Goal: Use online tool/utility: Use online tool/utility

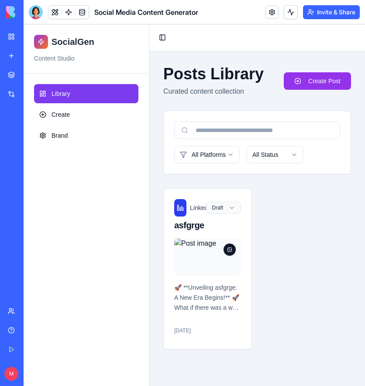
drag, startPoint x: 24, startPoint y: 24, endPoint x: 68, endPoint y: 210, distance: 190.5
click at [68, 210] on div "Library Create Brand" at bounding box center [86, 230] width 125 height 313
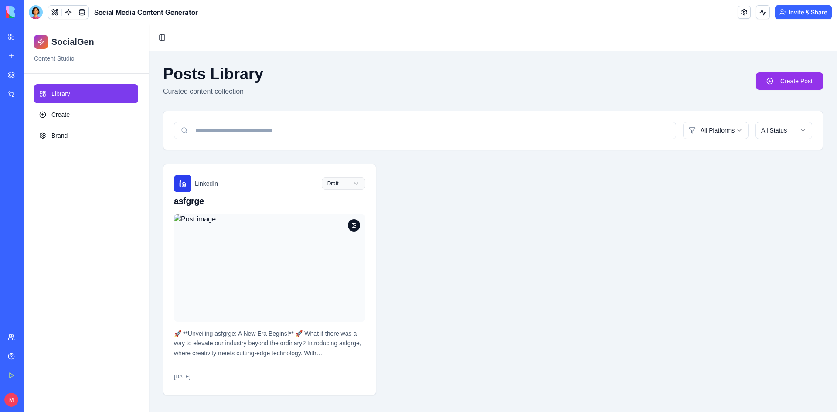
click at [32, 176] on div "EPIC AI Agent Launcher Hub" at bounding box center [20, 174] width 24 height 9
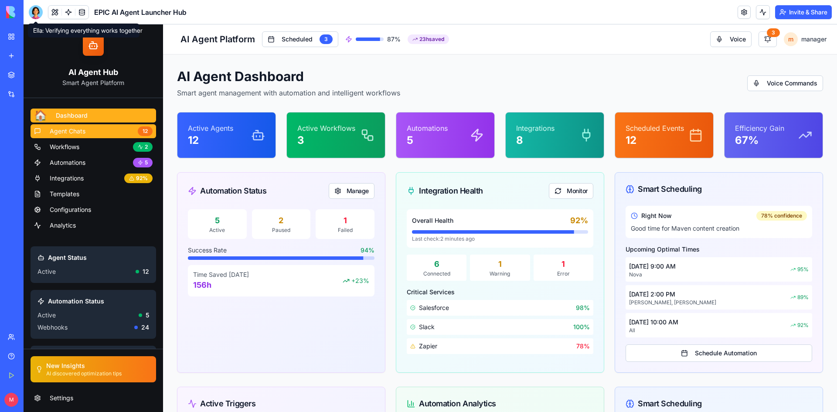
click at [68, 127] on span "Agent Chats" at bounding box center [68, 131] width 36 height 9
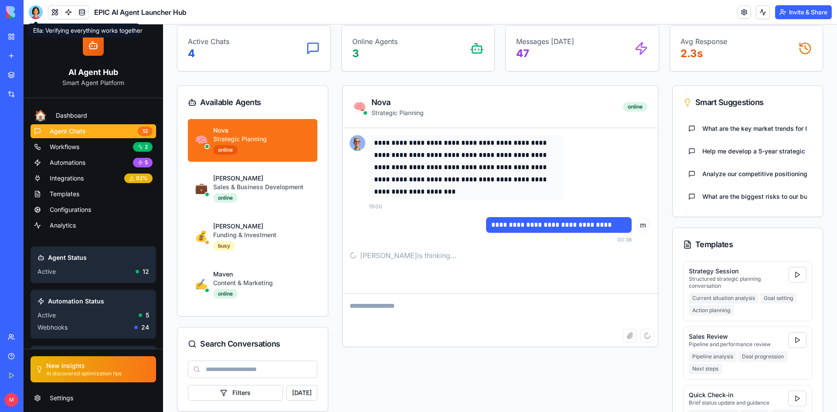
scroll to position [87, 0]
click at [260, 188] on div "Sales & Business Development" at bounding box center [261, 186] width 97 height 9
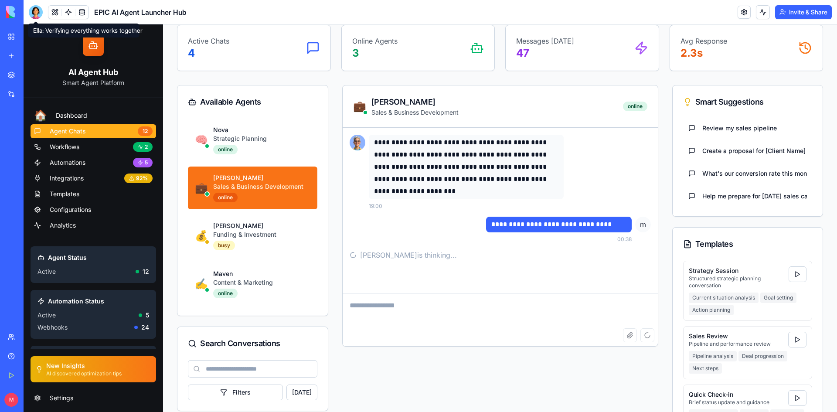
click at [364, 316] on textarea at bounding box center [500, 310] width 315 height 35
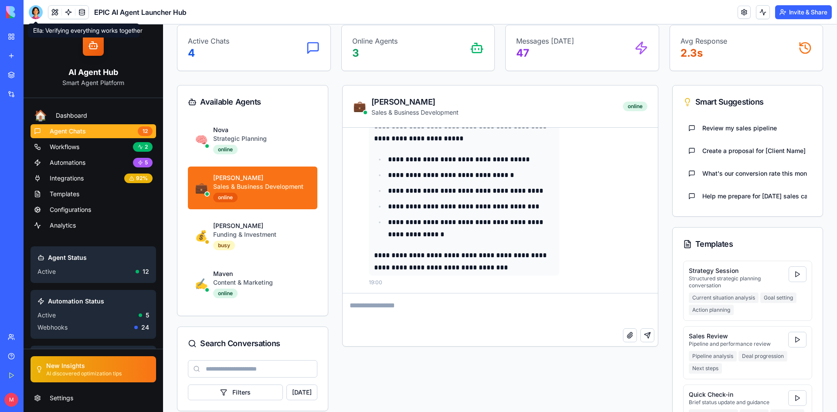
scroll to position [2038, 0]
